Goal: Task Accomplishment & Management: Manage account settings

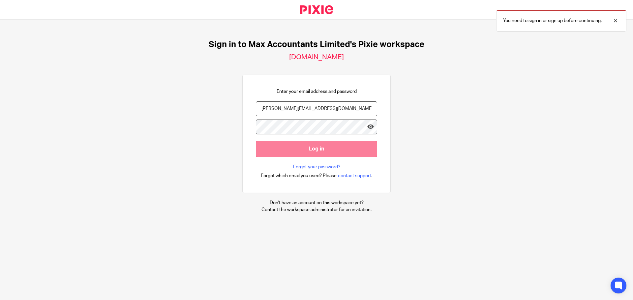
click at [314, 149] on input "Log in" at bounding box center [316, 149] width 121 height 16
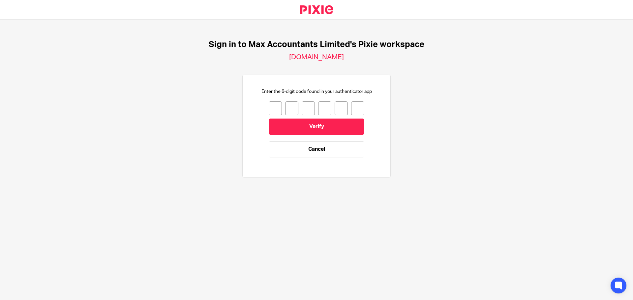
click at [271, 110] on input "number" at bounding box center [275, 109] width 13 height 14
click at [271, 107] on input "number" at bounding box center [275, 109] width 13 height 14
type input "5"
type input "7"
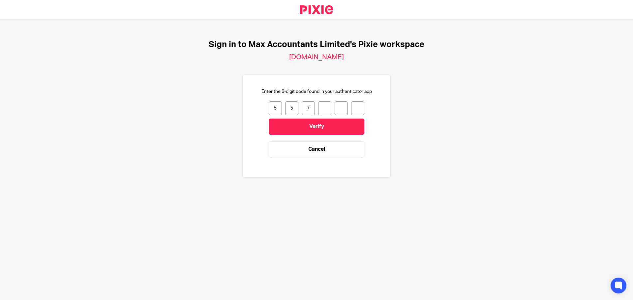
type input "4"
type input "9"
type input "4"
drag, startPoint x: 270, startPoint y: 109, endPoint x: 274, endPoint y: 108, distance: 4.4
click at [274, 108] on input "5" at bounding box center [275, 109] width 13 height 14
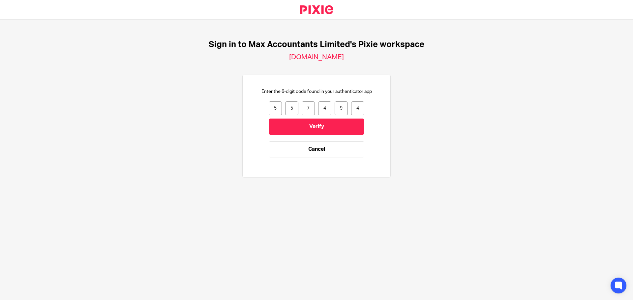
type input "4"
type input "5"
type input "7"
click at [354, 108] on input "4" at bounding box center [357, 109] width 13 height 14
type input "4"
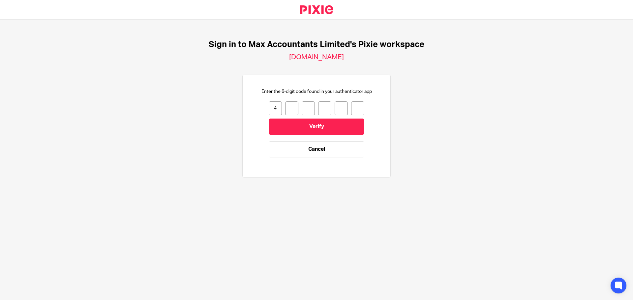
type input "1"
type input "2"
type input "6"
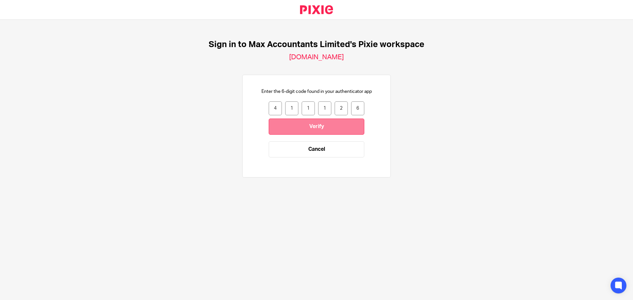
click at [322, 125] on input "Verify" at bounding box center [317, 127] width 96 height 16
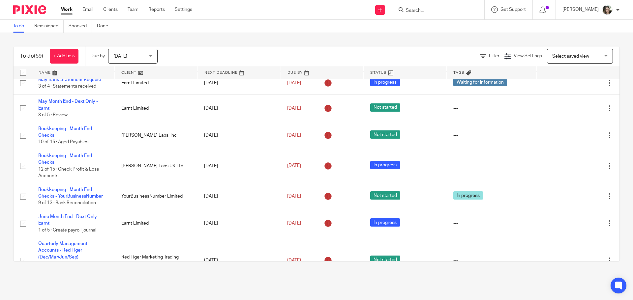
scroll to position [99, 0]
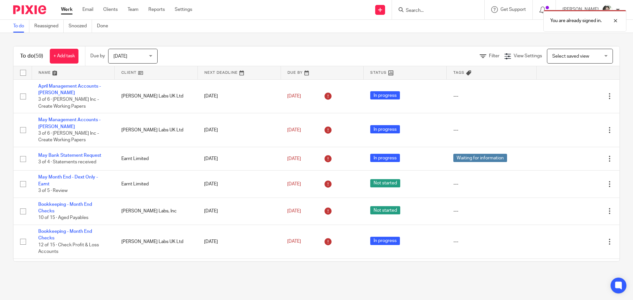
click at [465, 37] on div "To do (59) + Add task Due by Today Today Today Tomorrow This week Next week Thi…" at bounding box center [316, 154] width 633 height 242
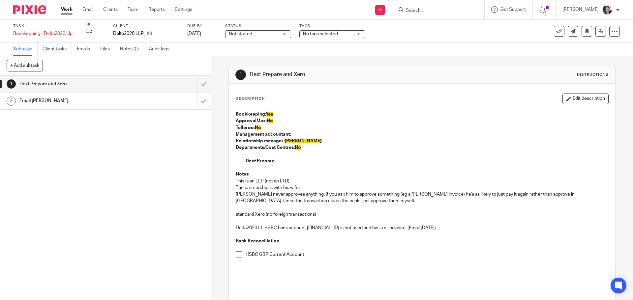
click at [140, 105] on div "Email Simon" at bounding box center [104, 101] width 171 height 10
click at [112, 100] on h1 "Email [PERSON_NAME]" at bounding box center [76, 101] width 114 height 10
click at [236, 160] on span at bounding box center [239, 161] width 7 height 7
click at [238, 253] on span at bounding box center [239, 255] width 7 height 7
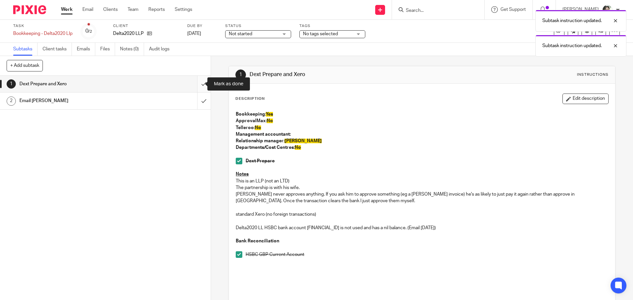
click at [195, 85] on input "submit" at bounding box center [105, 84] width 211 height 16
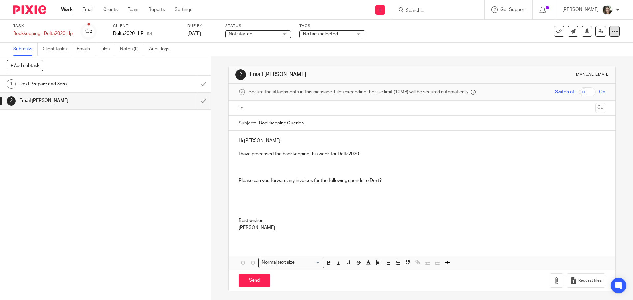
click at [611, 31] on icon at bounding box center [614, 31] width 7 height 7
click at [559, 87] on icon "submit" at bounding box center [560, 86] width 5 height 5
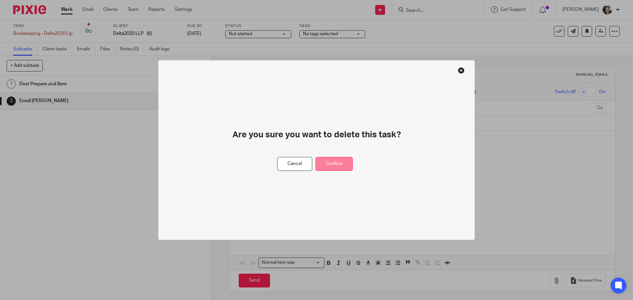
click at [339, 162] on button "Confirm" at bounding box center [333, 164] width 37 height 14
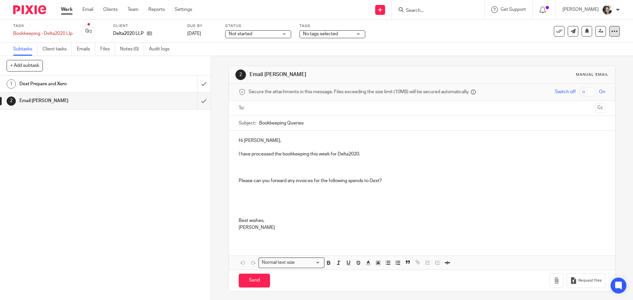
click at [611, 34] on icon at bounding box center [614, 31] width 7 height 7
click at [561, 86] on icon "submit" at bounding box center [560, 86] width 5 height 5
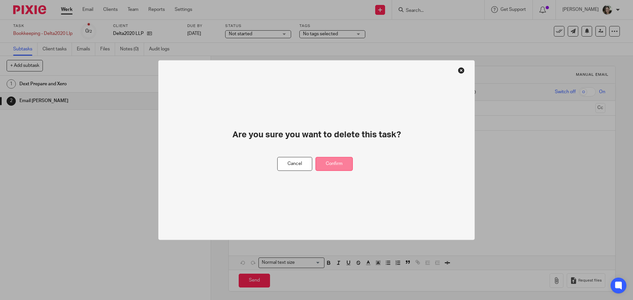
click at [338, 161] on button "Confirm" at bounding box center [333, 164] width 37 height 14
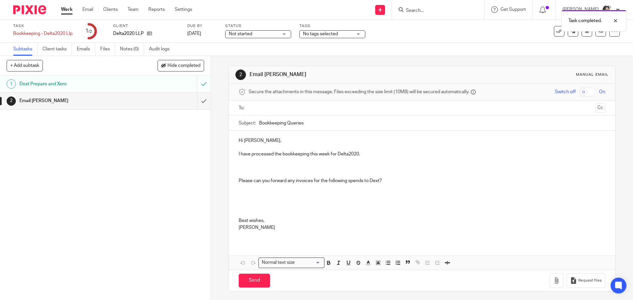
drag, startPoint x: 286, startPoint y: 123, endPoint x: 337, endPoint y: 123, distance: 50.8
click at [337, 123] on input "Bookkeeping Queries" at bounding box center [432, 123] width 346 height 15
type input "Bookkeeping 20/08/2025"
click at [365, 153] on p "I have processed the bookkeeping this week for Delta2020." at bounding box center [422, 154] width 366 height 7
click at [236, 183] on div "Hi Simon, I have processed the bookkeeping this week for Delta2020. Please can …" at bounding box center [422, 187] width 386 height 112
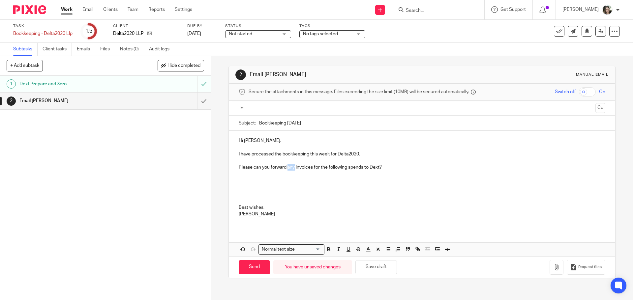
drag, startPoint x: 287, startPoint y: 168, endPoint x: 292, endPoint y: 169, distance: 5.7
click at [292, 169] on p "Please can you forward any invoices for the following spends to Dext?" at bounding box center [422, 165] width 366 height 14
click at [296, 168] on p "Please can you forward July#s EE invoice invoices for the following spends to D…" at bounding box center [422, 165] width 366 height 14
click at [320, 167] on p "Please can you forward July's EE invoice invoices for the following spends to D…" at bounding box center [422, 165] width 366 height 14
click at [331, 168] on p "Please can you forward July's EE invoice and invoices for the following spends …" at bounding box center [422, 165] width 366 height 14
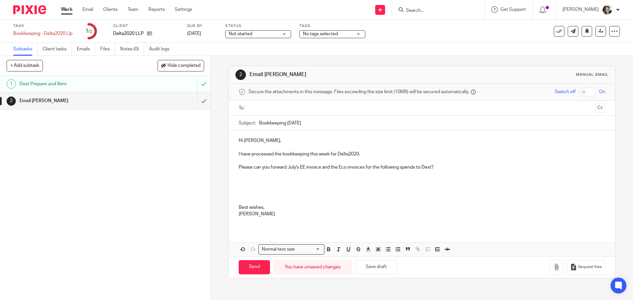
click at [285, 169] on p "Please can you forward July's EE invoice and the Eco invoices for the following…" at bounding box center [422, 165] width 366 height 14
click at [339, 168] on p "Please can you forward the invoices for July's EE invoice and the Eco invoices …" at bounding box center [422, 165] width 366 height 14
drag, startPoint x: 338, startPoint y: 168, endPoint x: 354, endPoint y: 167, distance: 16.2
click at [354, 167] on p "Please can you forward the invoices for July's EE invoice and the Eco invoices …" at bounding box center [422, 165] width 366 height 14
click at [336, 169] on p "Please can you forward the invoices for July's EE and the Eco invoices for the …" at bounding box center [422, 165] width 366 height 14
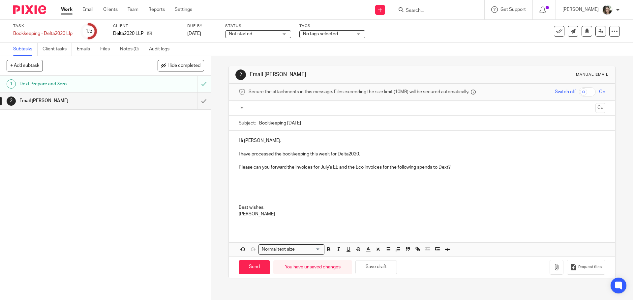
click at [338, 168] on p "Please can you forward the invoices for July's EE and the Eco invoices for the …" at bounding box center [422, 165] width 366 height 14
click at [382, 167] on p "Please can you forward the invoices for July's EE (£127.72) and the Eco invoice…" at bounding box center [422, 165] width 366 height 14
click at [357, 167] on p "Please can you forward the invoices for July's EE (£127.72) and the Economist (…" at bounding box center [422, 165] width 366 height 14
drag, startPoint x: 286, startPoint y: 167, endPoint x: 330, endPoint y: 167, distance: 43.8
click at [330, 167] on p "Please can you forward the invoices for July's EE (£127.72 paid 12 August) and …" at bounding box center [422, 165] width 366 height 14
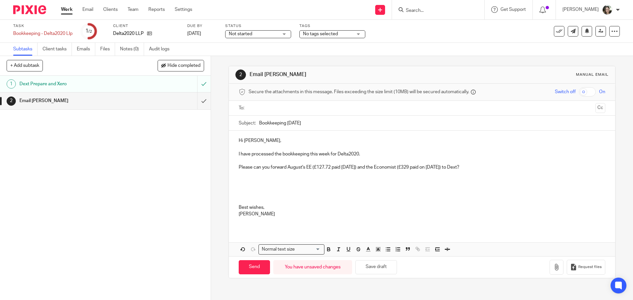
click at [311, 167] on p "Please can you forward August's EE (£127.72 paid 12 August) and the Economist (…" at bounding box center [422, 165] width 366 height 14
click at [418, 166] on p "Please can you forward August's EE invoice (£127.72 paid 12 August) and the Eco…" at bounding box center [422, 165] width 366 height 14
drag, startPoint x: 419, startPoint y: 167, endPoint x: 421, endPoint y: 172, distance: 4.5
click at [419, 168] on p "Please can you forward August's EE invoice (£127.72 paid 12 August) and the Eco…" at bounding box center [422, 165] width 366 height 14
click at [512, 167] on p "Please can you forward August's EE invoice (£127.72 paid 12 August) and the Eco…" at bounding box center [422, 165] width 366 height 14
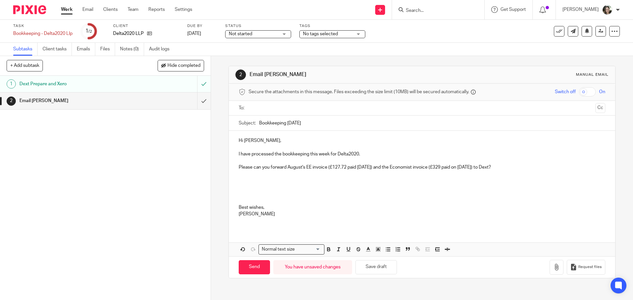
click at [247, 179] on p at bounding box center [422, 187] width 366 height 33
click at [242, 180] on p at bounding box center [422, 187] width 366 height 33
drag, startPoint x: 247, startPoint y: 181, endPoint x: 279, endPoint y: 181, distance: 32.3
click at [279, 181] on p "Also to let you know," at bounding box center [422, 187] width 366 height 33
click at [276, 181] on p "Also I would like to introduce you to my colleague, Tom," at bounding box center [422, 187] width 366 height 33
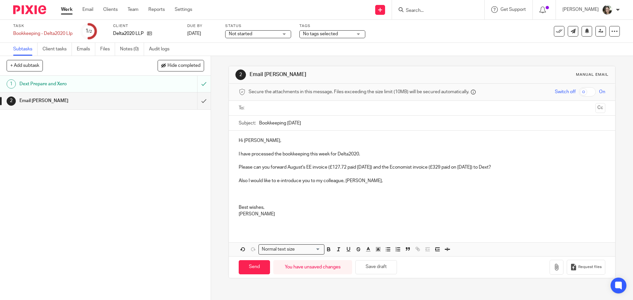
click at [362, 180] on p "Also I would like to e-introduce you to my colleague, Tom," at bounding box center [422, 187] width 366 height 33
click at [417, 188] on p "Also I would like to e-introduce you to my colleague, Tom, who will be looking …" at bounding box center [422, 187] width 366 height 33
click at [450, 194] on p "Also I would like to e-introduce you to my colleague, Tom, who will be looking …" at bounding box center [422, 187] width 366 height 33
click at [528, 182] on p "Also I would like to e-introduce you to my colleague, Tom, who will be looking …" at bounding box center [422, 187] width 366 height 33
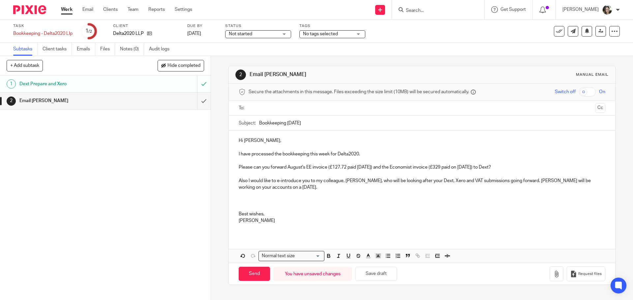
click at [516, 165] on p "Please can you forward August's EE invoice (£127.72 paid 12 August) and the Eco…" at bounding box center [422, 165] width 366 height 14
click at [446, 181] on p "Due to some internal changes at Max Accountants, I will be passing on your book…" at bounding box center [422, 194] width 366 height 33
click at [447, 181] on p "Due to some internal changes at Max Accountants, I will be passing on your book…" at bounding box center [422, 194] width 366 height 33
click at [464, 187] on p "Due to some internal changes at Max Accountants, I will be passing on your book…" at bounding box center [422, 194] width 366 height 33
click at [420, 182] on p "Due to some internal changes at Max Accountants, I will be passing on your book…" at bounding box center [422, 194] width 366 height 33
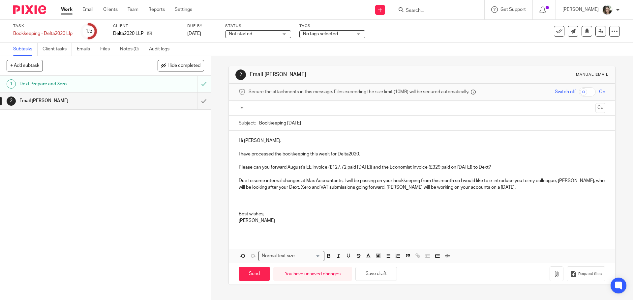
click at [492, 189] on p "Due to some internal changes at Max Accountants, I will be passing on your book…" at bounding box center [422, 194] width 366 height 33
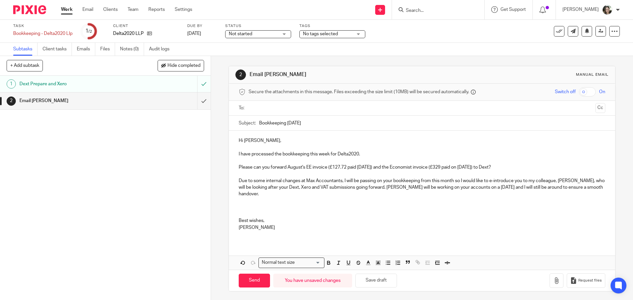
click at [246, 210] on p "Due to some internal changes at Max Accountants, I will be passing on your book…" at bounding box center [422, 198] width 366 height 40
click at [246, 214] on p "Due to some internal changes at Max Accountants, I will be passing on your book…" at bounding box center [422, 198] width 366 height 40
click at [247, 201] on p "Due to some internal changes at Max Accountants, I will be passing on your book…" at bounding box center [422, 198] width 366 height 40
click at [248, 206] on p "Due to some internal changes at Max Accountants, I will be passing on your book…" at bounding box center [422, 198] width 366 height 40
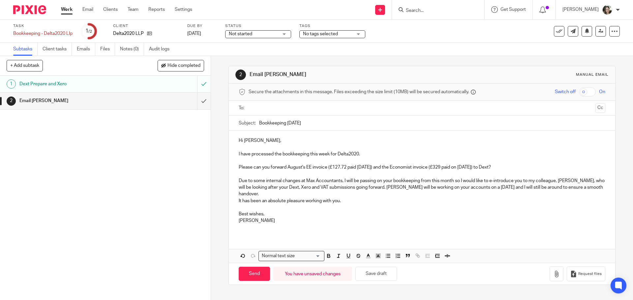
click at [271, 230] on p at bounding box center [422, 228] width 366 height 7
click at [372, 274] on button "Save draft" at bounding box center [376, 274] width 42 height 14
click at [268, 109] on input "text" at bounding box center [422, 109] width 342 height 8
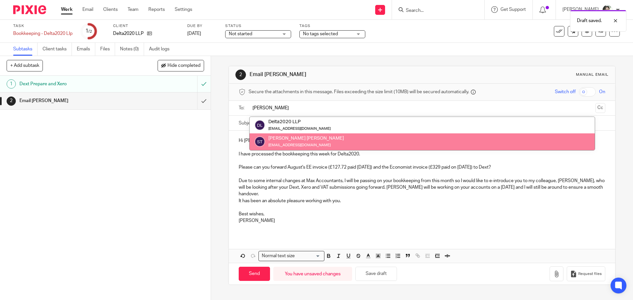
type input "Simon"
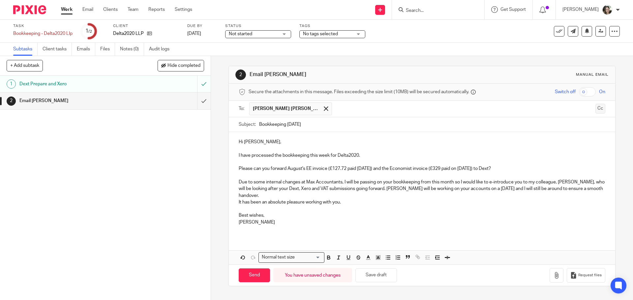
click at [595, 108] on div "To: Simon Charles Thorpe Simon Charles Thorpe Cc" at bounding box center [422, 109] width 386 height 16
click at [595, 108] on button "Cc" at bounding box center [600, 109] width 10 height 10
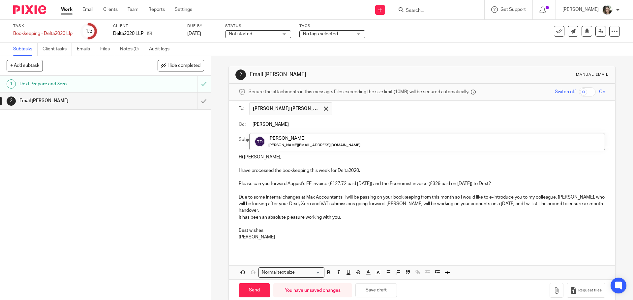
type input "Tom"
click at [279, 213] on p "Due to some internal changes at Max Accountants, I will be passing on your book…" at bounding box center [422, 208] width 366 height 27
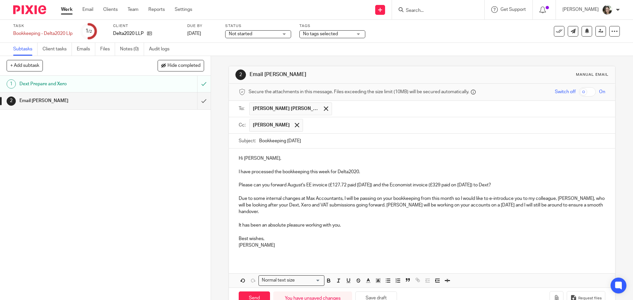
click at [239, 199] on p "Due to some internal changes at Max Accountants, I will be passing on your book…" at bounding box center [422, 205] width 366 height 20
click at [289, 212] on p "Finally, due to some internal changes at Max Accountants, I will be passing on …" at bounding box center [422, 205] width 366 height 20
click at [255, 199] on p "Finally, due to some internal changes at Max Accountants, I will be passing on …" at bounding box center [422, 205] width 366 height 20
click at [252, 200] on p "Finally, due to some internal changes at Max Accountants, I will be passing on …" at bounding box center [422, 205] width 366 height 20
drag, startPoint x: 250, startPoint y: 198, endPoint x: 266, endPoint y: 210, distance: 20.4
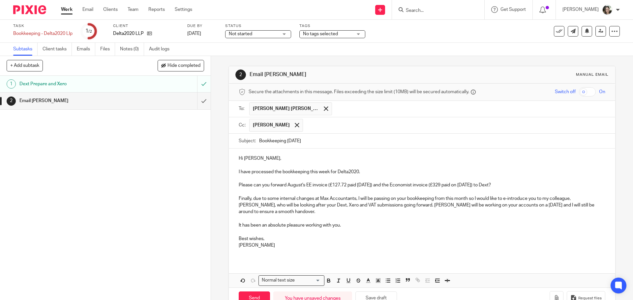
click at [250, 198] on p "Finally, due to some internal changes at Max Accountants, I will be passing on …" at bounding box center [422, 205] width 366 height 20
click at [285, 213] on p "Due to some internal changes at Max Accountants, I will be passing on your book…" at bounding box center [422, 205] width 366 height 20
click at [494, 206] on p "Due to some internal changes at Max Accountants, I will be passing on your book…" at bounding box center [422, 205] width 366 height 20
click at [321, 126] on input "text" at bounding box center [454, 125] width 296 height 13
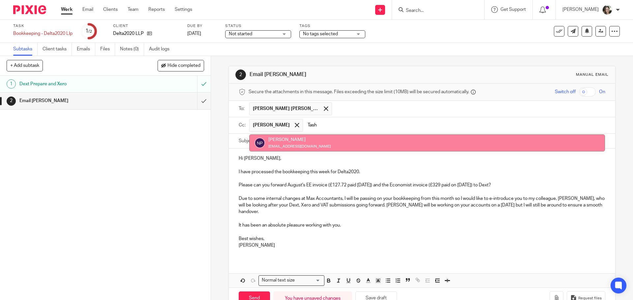
type input "Tash"
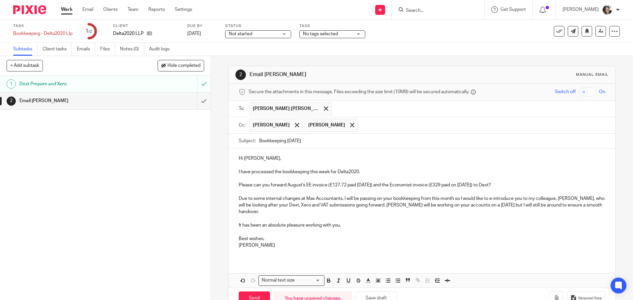
click at [338, 159] on p "Hi Simon," at bounding box center [422, 158] width 366 height 7
click at [267, 249] on p at bounding box center [422, 252] width 366 height 7
click at [253, 251] on div "Hi Simon, I have processed the bookkeeping this week for Delta2020. Please can …" at bounding box center [422, 205] width 386 height 112
click at [259, 249] on p at bounding box center [422, 252] width 366 height 7
click at [382, 292] on button "Save draft" at bounding box center [376, 299] width 42 height 14
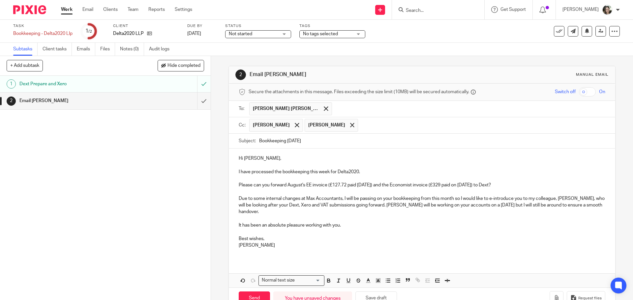
click at [252, 249] on p at bounding box center [422, 252] width 366 height 7
click at [251, 292] on input "Send" at bounding box center [254, 299] width 31 height 14
type input "Sent"
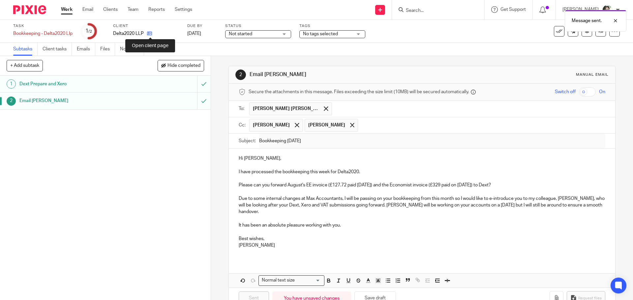
click at [150, 35] on icon at bounding box center [149, 33] width 5 height 5
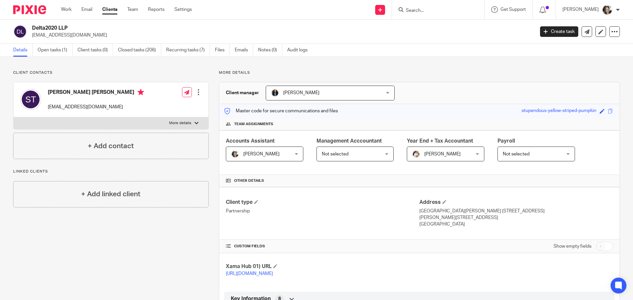
click at [266, 154] on span "[PERSON_NAME]" at bounding box center [261, 154] width 36 height 5
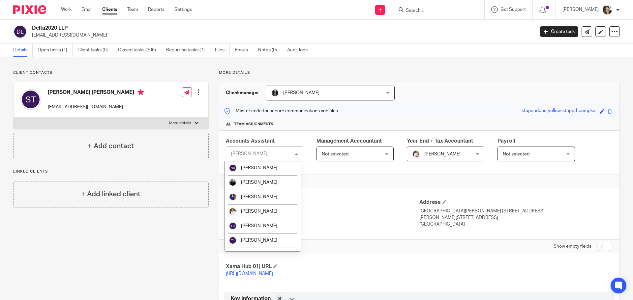
scroll to position [228, 0]
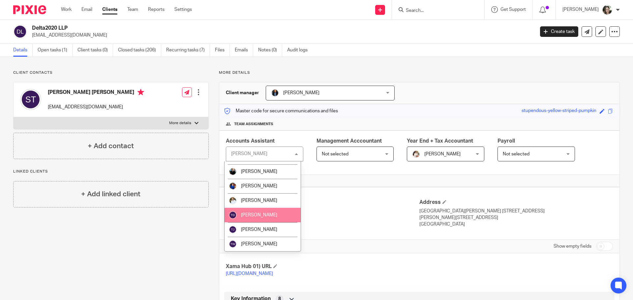
click at [257, 215] on span "[PERSON_NAME]" at bounding box center [259, 215] width 36 height 5
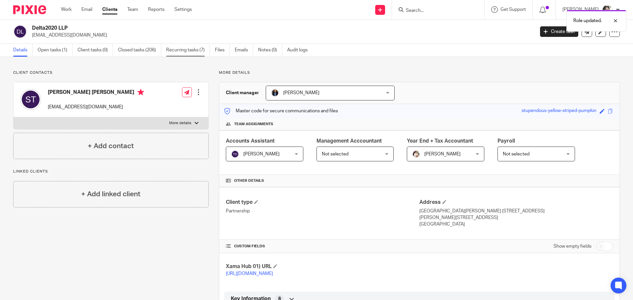
click at [185, 50] on link "Recurring tasks (7)" at bounding box center [188, 50] width 44 height 13
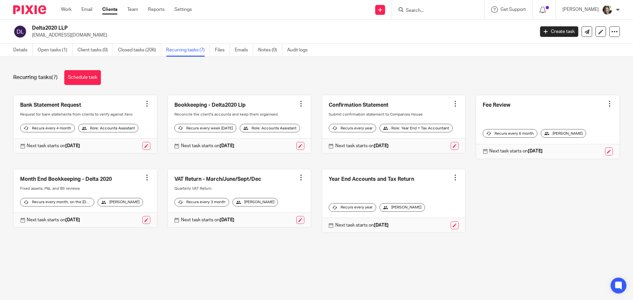
click at [99, 189] on link at bounding box center [85, 198] width 143 height 58
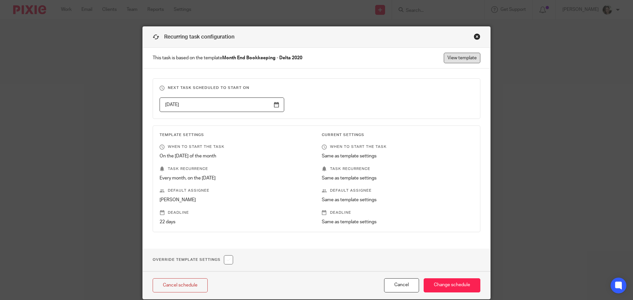
click at [455, 57] on link "View template" at bounding box center [462, 58] width 37 height 11
click at [474, 36] on div "Close this dialog window" at bounding box center [477, 36] width 7 height 7
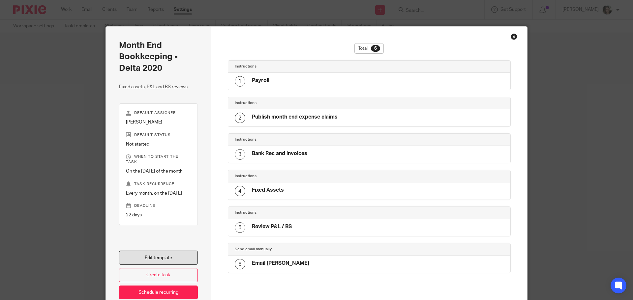
click at [155, 258] on link "Edit template" at bounding box center [158, 258] width 79 height 14
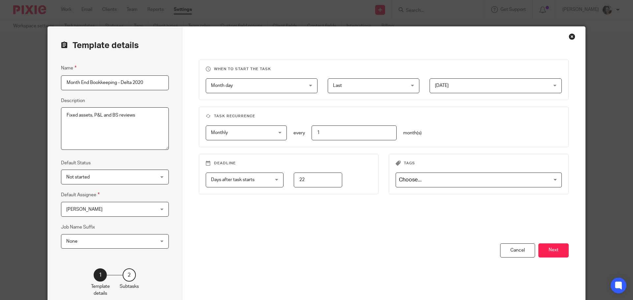
click at [116, 209] on span "[PERSON_NAME]" at bounding box center [107, 209] width 82 height 14
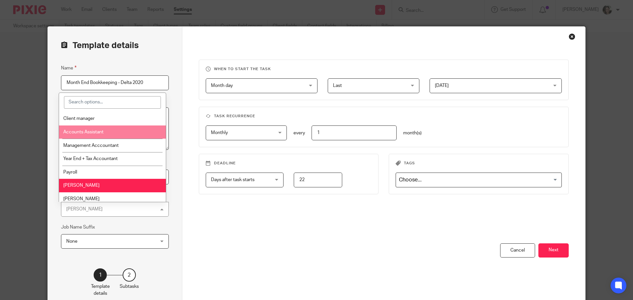
click at [109, 135] on li "Accounts Assistant" at bounding box center [112, 133] width 107 height 14
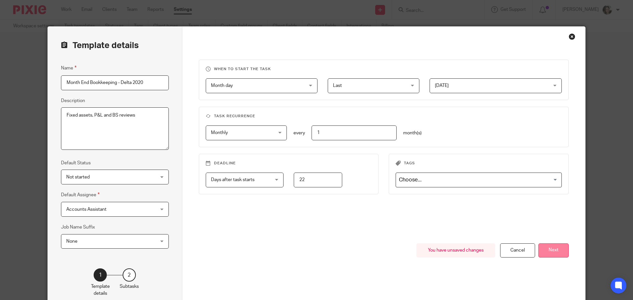
click at [548, 251] on button "Next" at bounding box center [553, 251] width 30 height 14
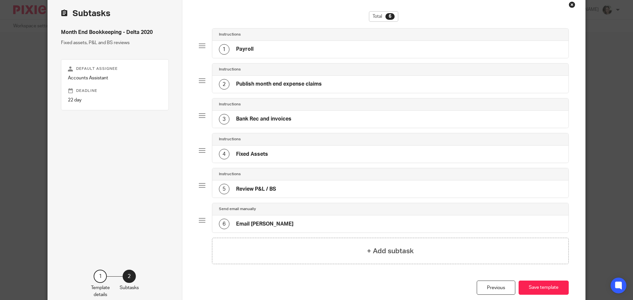
scroll to position [70, 0]
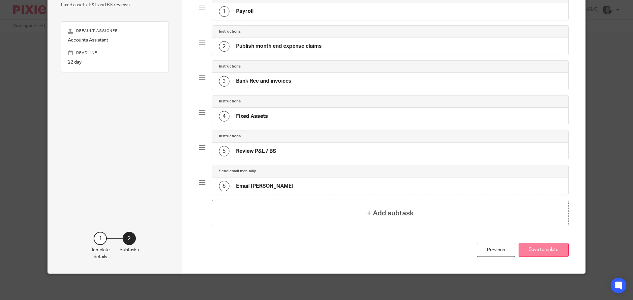
click at [534, 251] on button "Save template" at bounding box center [544, 250] width 50 height 14
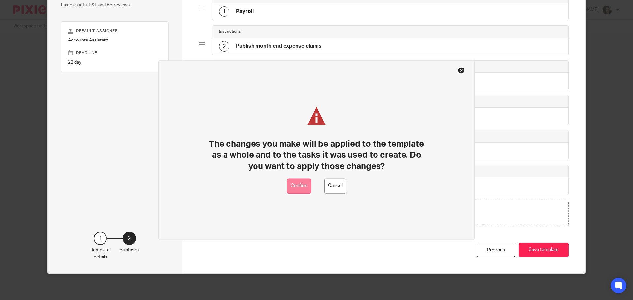
click at [301, 187] on button "Confirm" at bounding box center [299, 186] width 24 height 15
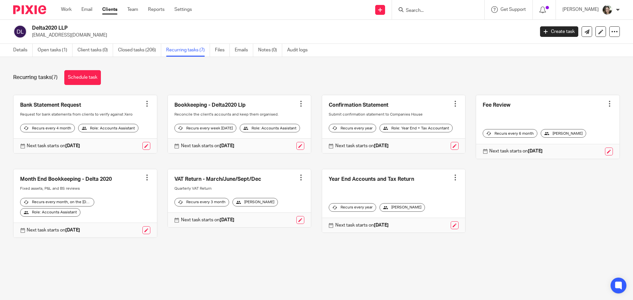
click at [219, 193] on link at bounding box center [239, 198] width 143 height 58
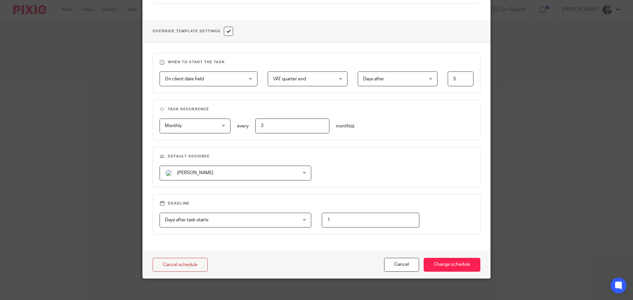
scroll to position [231, 0]
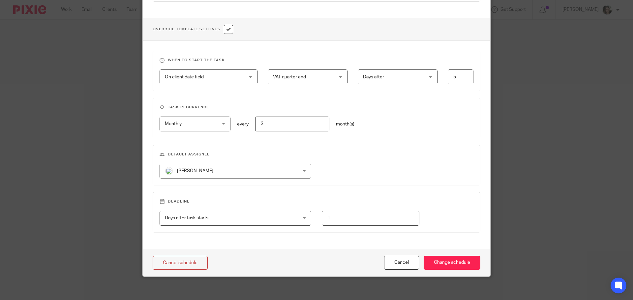
click at [196, 173] on span "[PERSON_NAME]" at bounding box center [223, 171] width 117 height 14
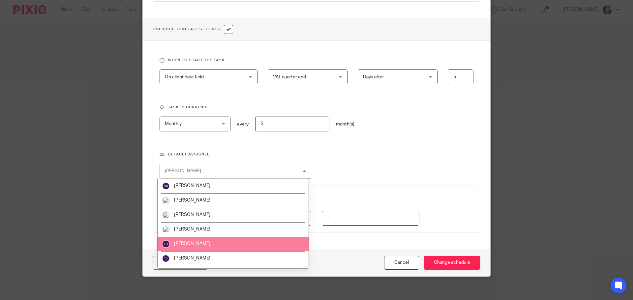
scroll to position [215, 0]
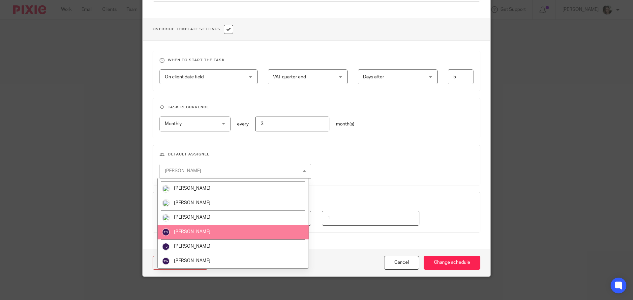
click at [201, 229] on li "[PERSON_NAME]" at bounding box center [233, 232] width 151 height 15
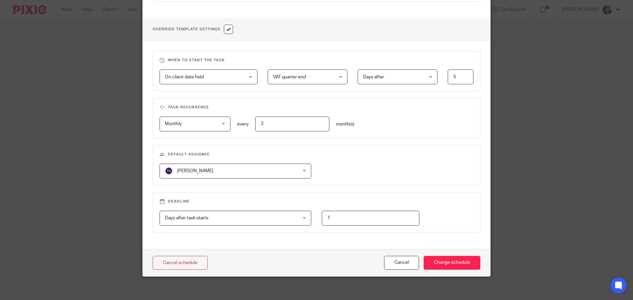
click at [248, 246] on div "When to start the task On client date field On client date field Disable On dat…" at bounding box center [316, 145] width 347 height 208
click at [444, 263] on input "Change schedule" at bounding box center [452, 263] width 57 height 14
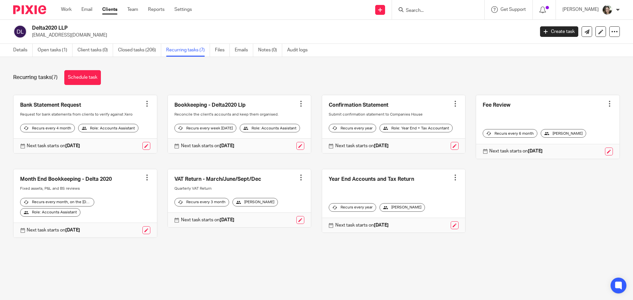
click at [240, 115] on link at bounding box center [239, 124] width 143 height 58
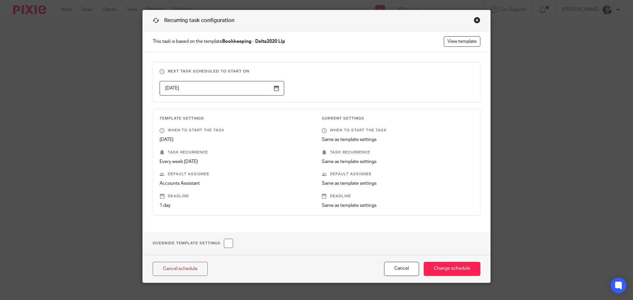
scroll to position [26, 0]
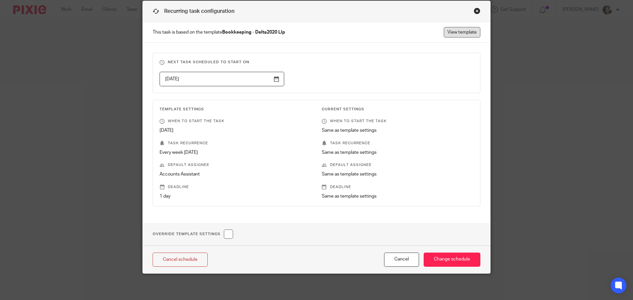
click at [450, 35] on link "View template" at bounding box center [462, 32] width 37 height 11
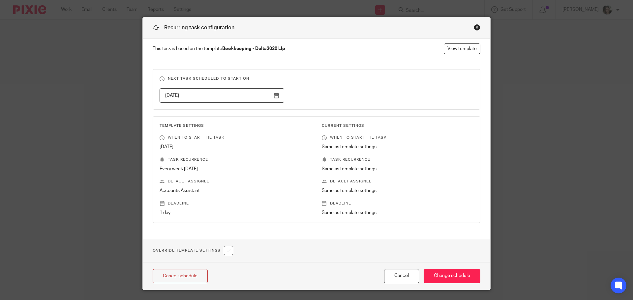
scroll to position [0, 0]
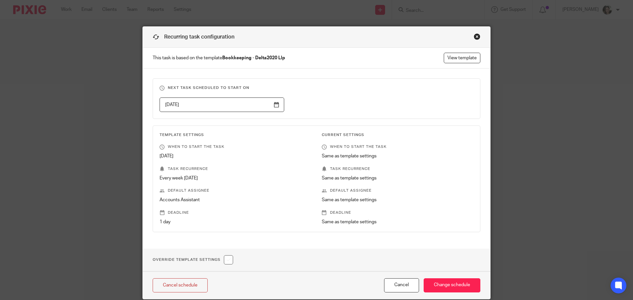
click at [476, 35] on div "Close this dialog window" at bounding box center [477, 36] width 7 height 7
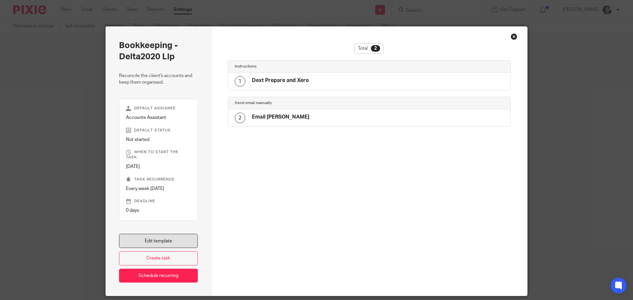
click at [154, 235] on link "Edit template" at bounding box center [158, 241] width 79 height 14
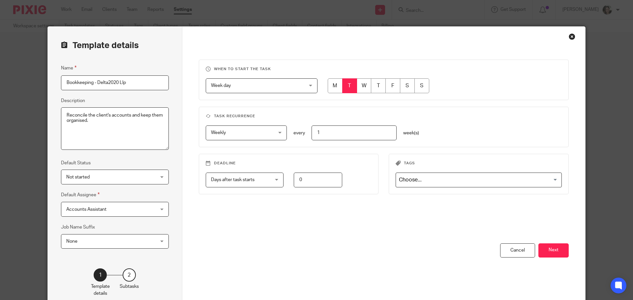
click at [360, 84] on input "radio" at bounding box center [364, 85] width 15 height 15
radio input "true"
click at [370, 236] on div "When to start the task Week day Week day Disable On date Week day Month day On …" at bounding box center [384, 152] width 370 height 184
click at [548, 250] on button "Next" at bounding box center [553, 251] width 30 height 14
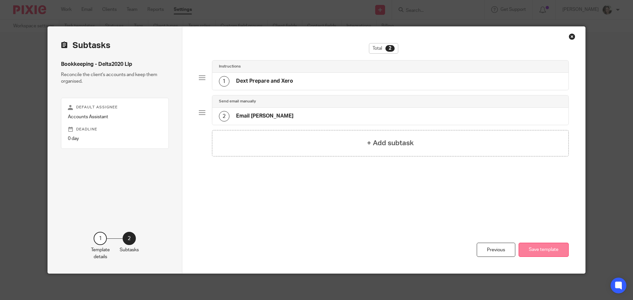
click at [545, 249] on button "Save template" at bounding box center [544, 250] width 50 height 14
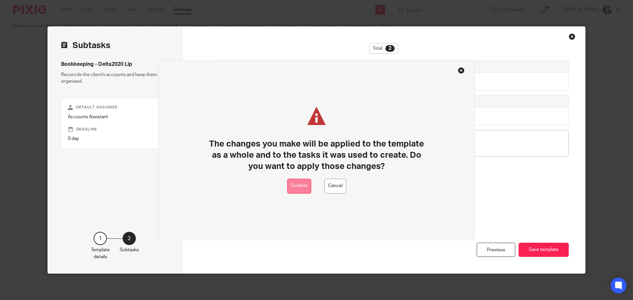
click at [301, 189] on button "Confirm" at bounding box center [299, 186] width 24 height 15
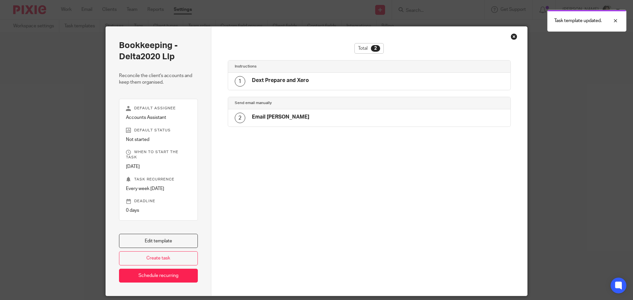
click at [511, 37] on div "Close this dialog window" at bounding box center [514, 36] width 7 height 7
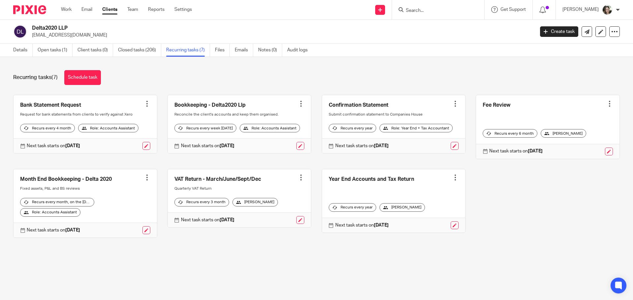
click at [288, 277] on main "Delta2020 LLP [EMAIL_ADDRESS][DOMAIN_NAME] Create task Update from Companies Ho…" at bounding box center [316, 150] width 633 height 300
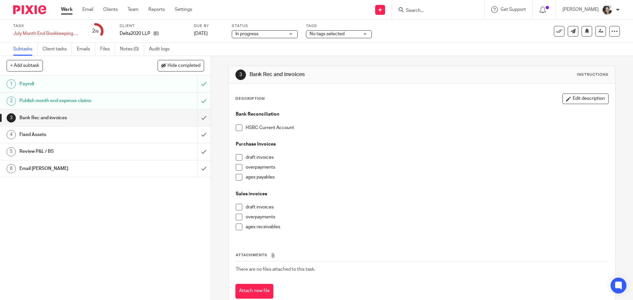
click at [237, 128] on span at bounding box center [239, 128] width 7 height 7
click at [197, 118] on input "submit" at bounding box center [105, 118] width 211 height 16
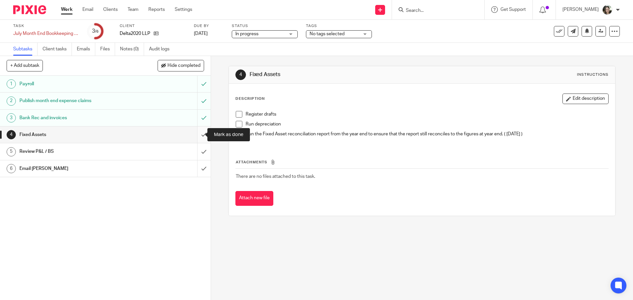
click at [196, 135] on input "submit" at bounding box center [105, 135] width 211 height 16
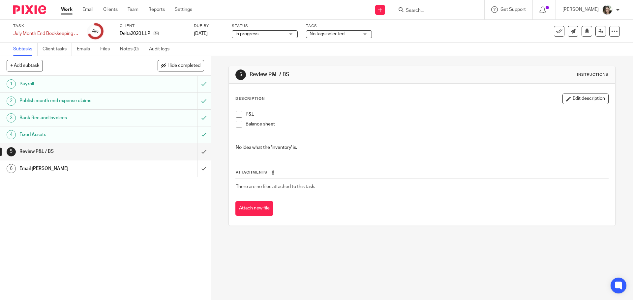
click at [84, 83] on h1 "Payroll" at bounding box center [76, 84] width 114 height 10
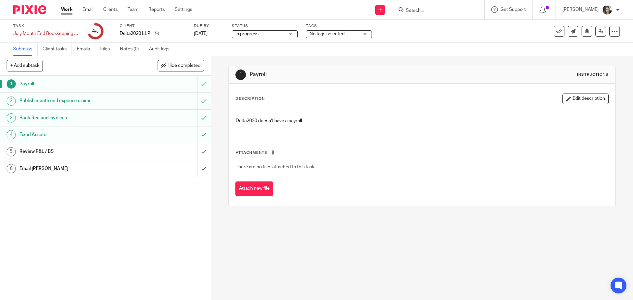
click at [74, 150] on h1 "Review P&L / BS" at bounding box center [76, 152] width 114 height 10
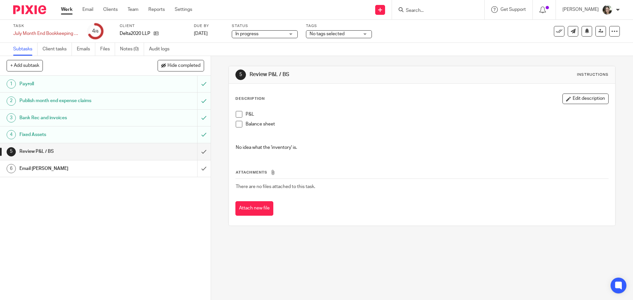
click at [237, 115] on span at bounding box center [239, 114] width 7 height 7
click at [236, 124] on span at bounding box center [239, 124] width 7 height 7
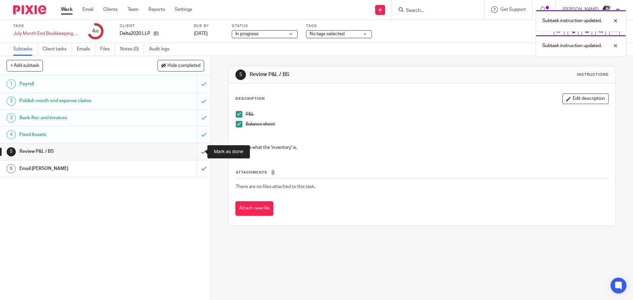
click at [195, 154] on input "submit" at bounding box center [105, 151] width 211 height 16
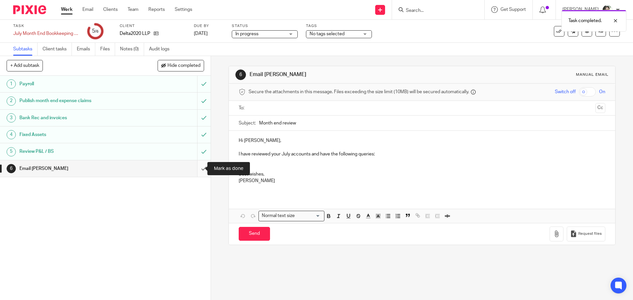
click at [198, 170] on input "submit" at bounding box center [105, 169] width 211 height 16
